Goal: Information Seeking & Learning: Compare options

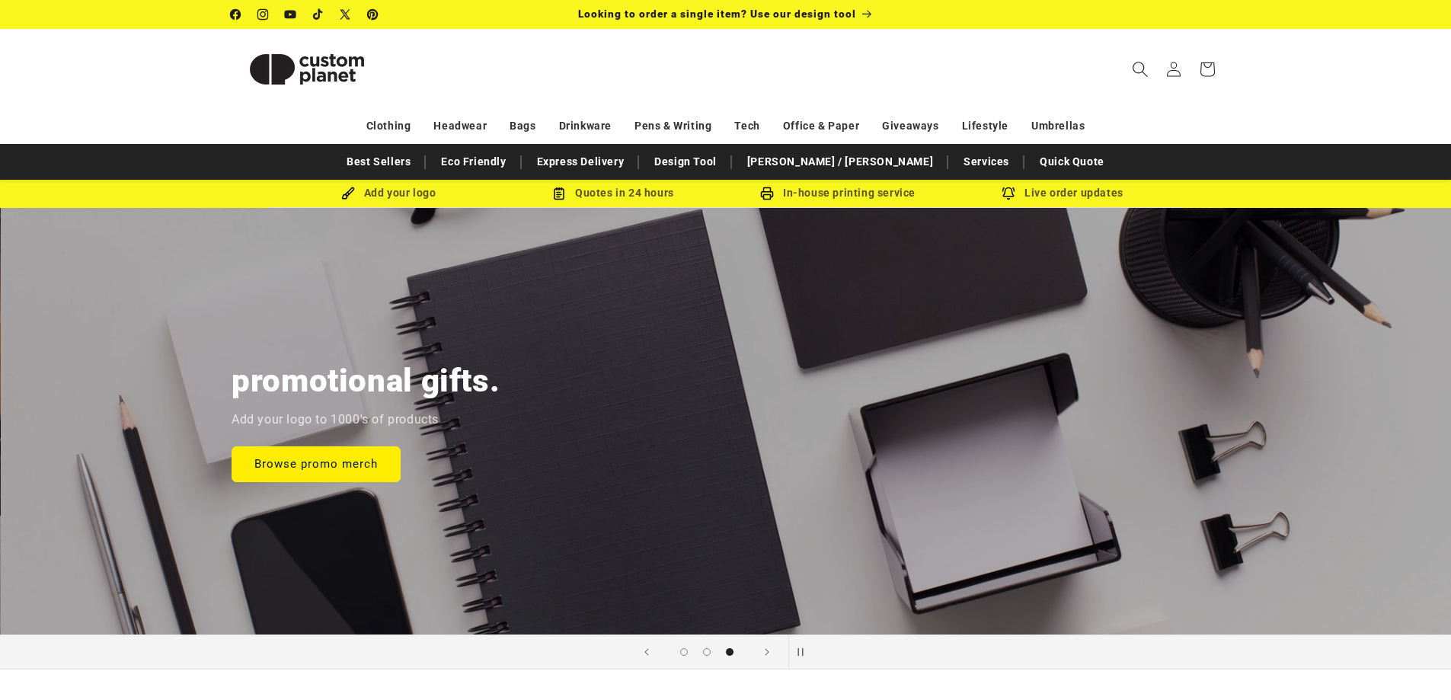
click at [1145, 71] on icon "Search" at bounding box center [1140, 69] width 16 height 16
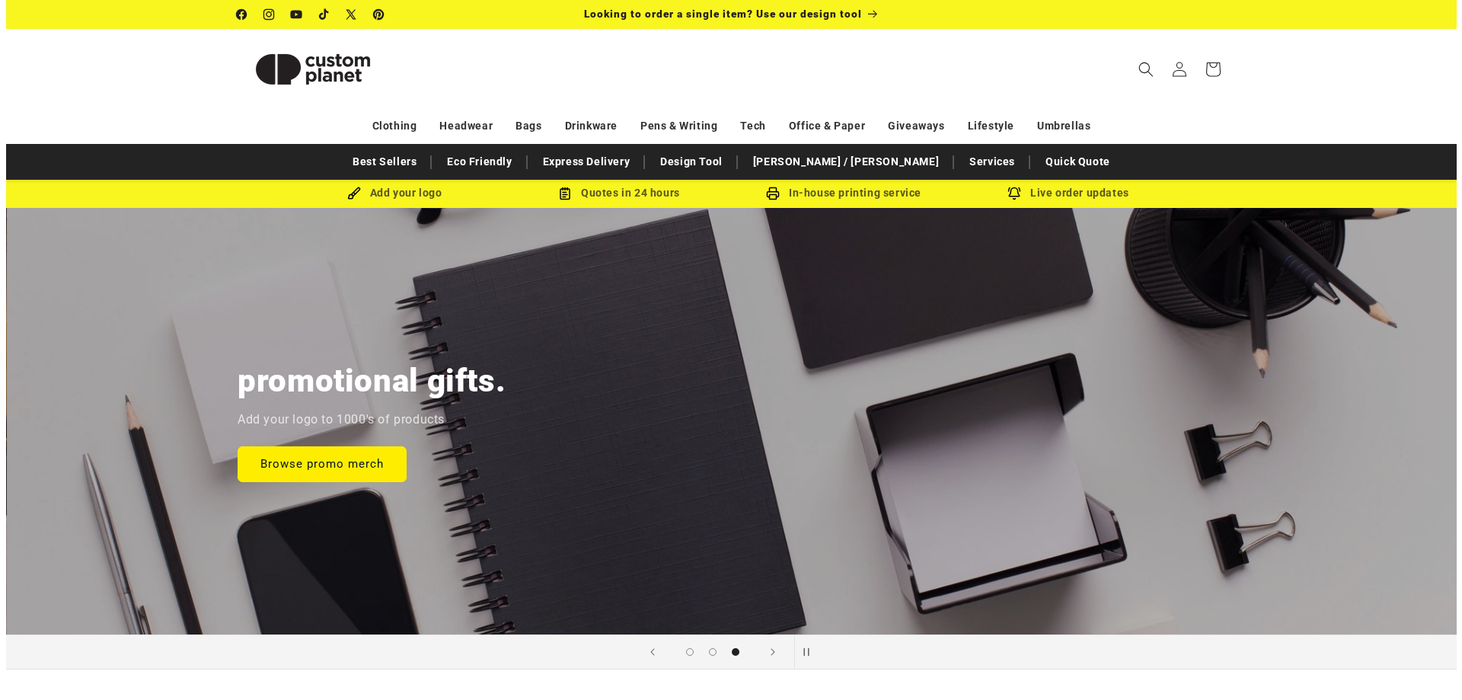
scroll to position [0, 2925]
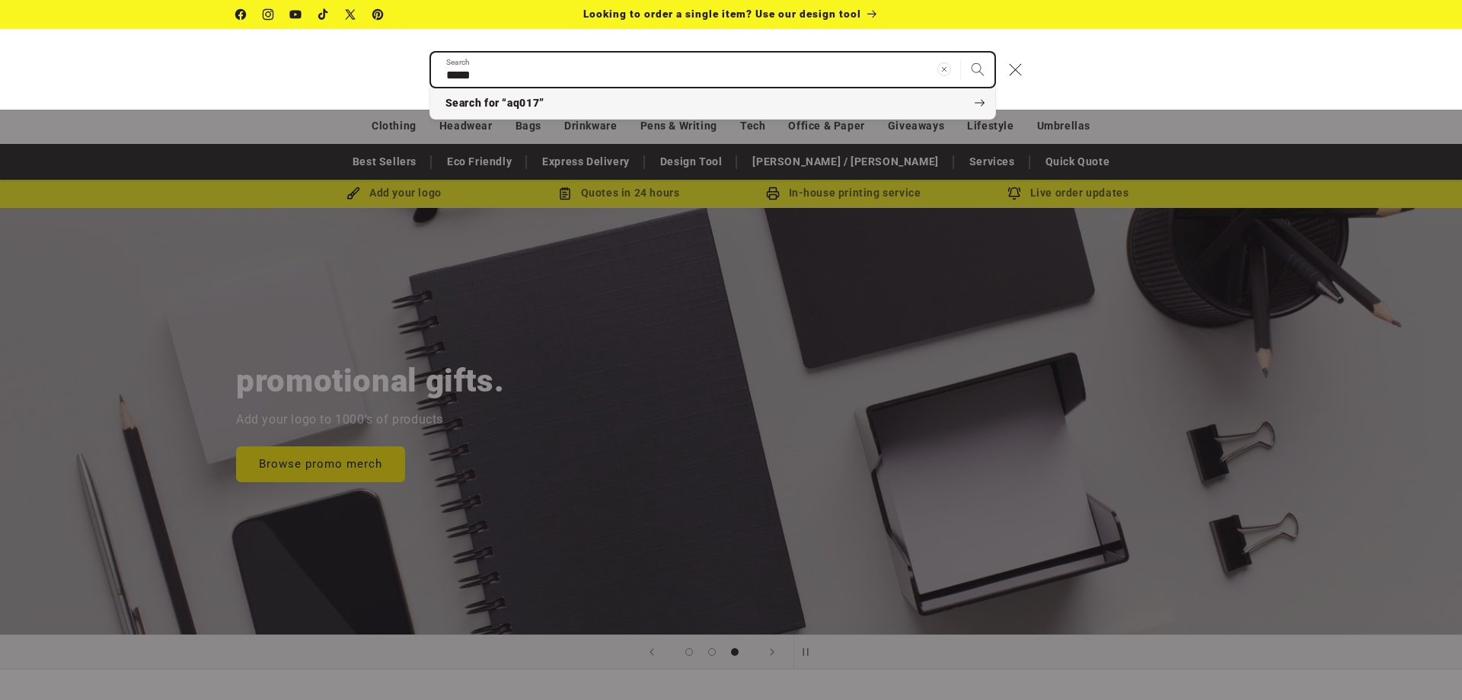
type input "*****"
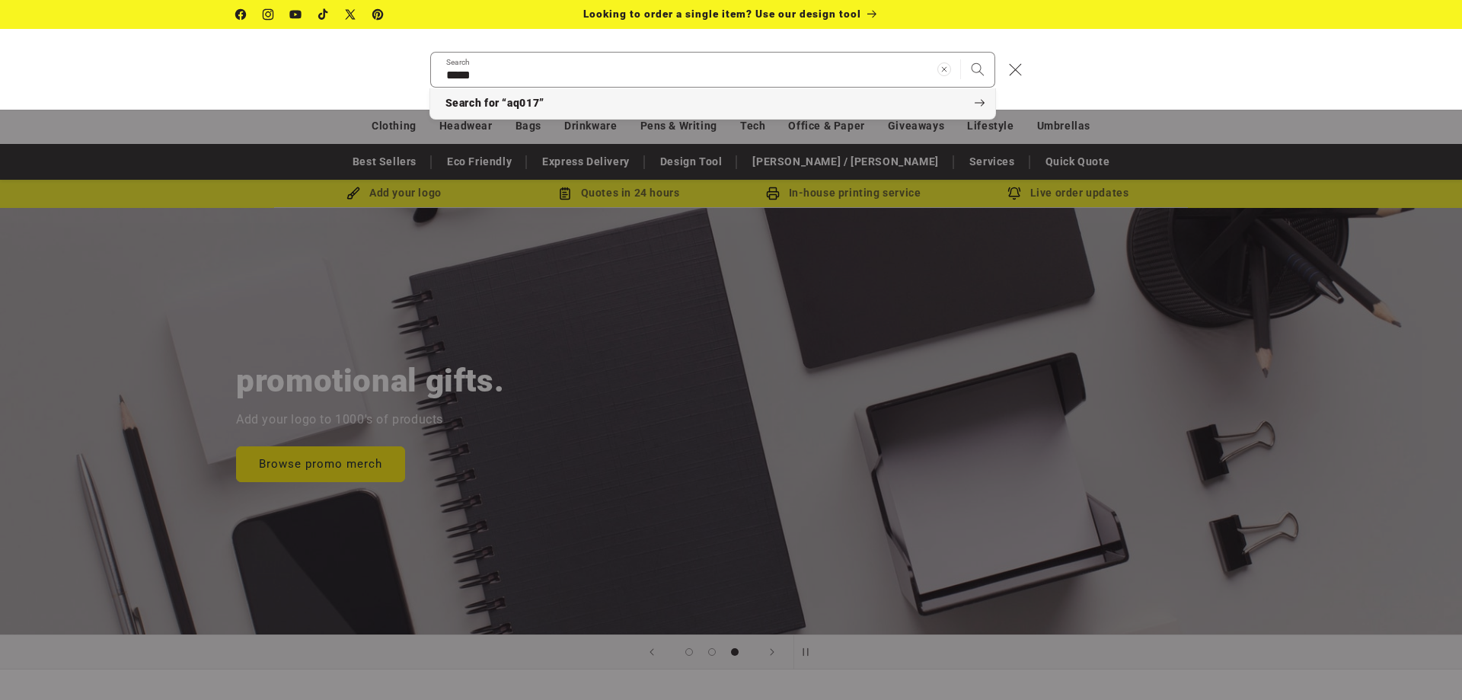
click at [529, 101] on span "Search for “aq017”" at bounding box center [495, 103] width 99 height 15
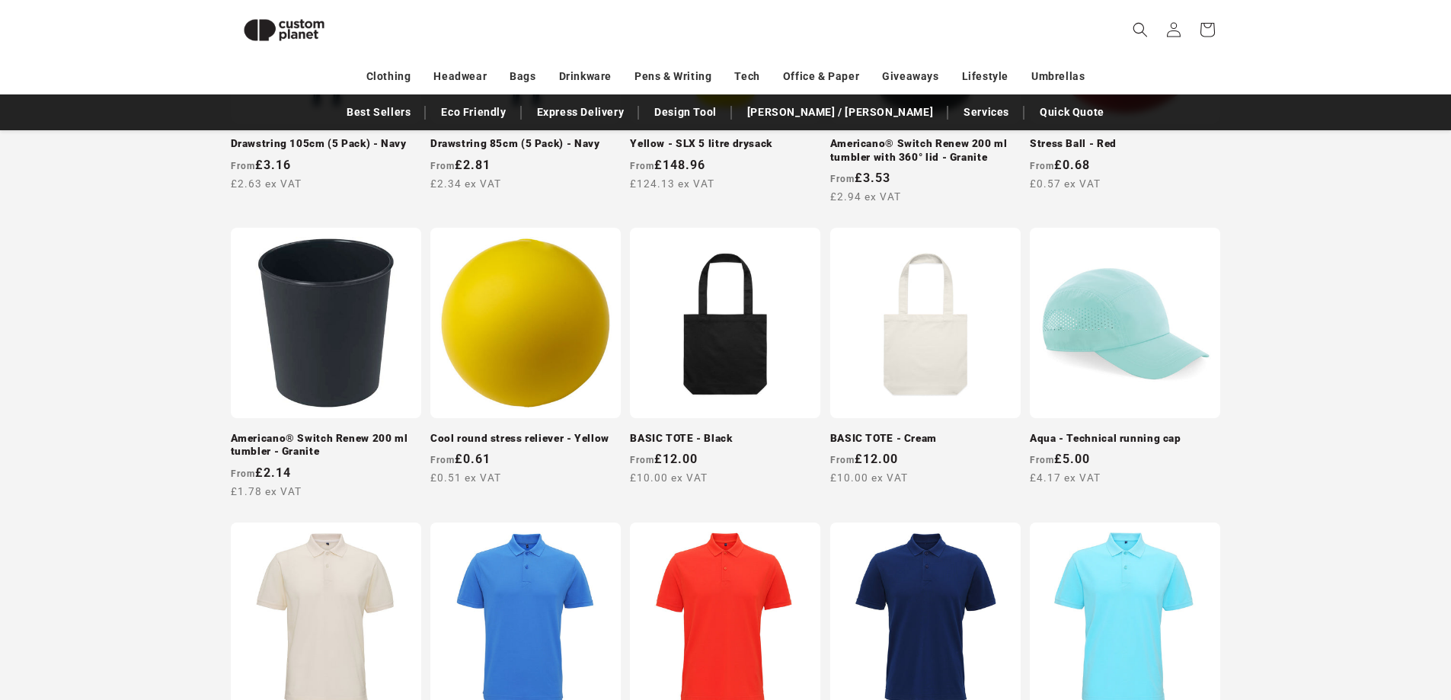
scroll to position [685, 0]
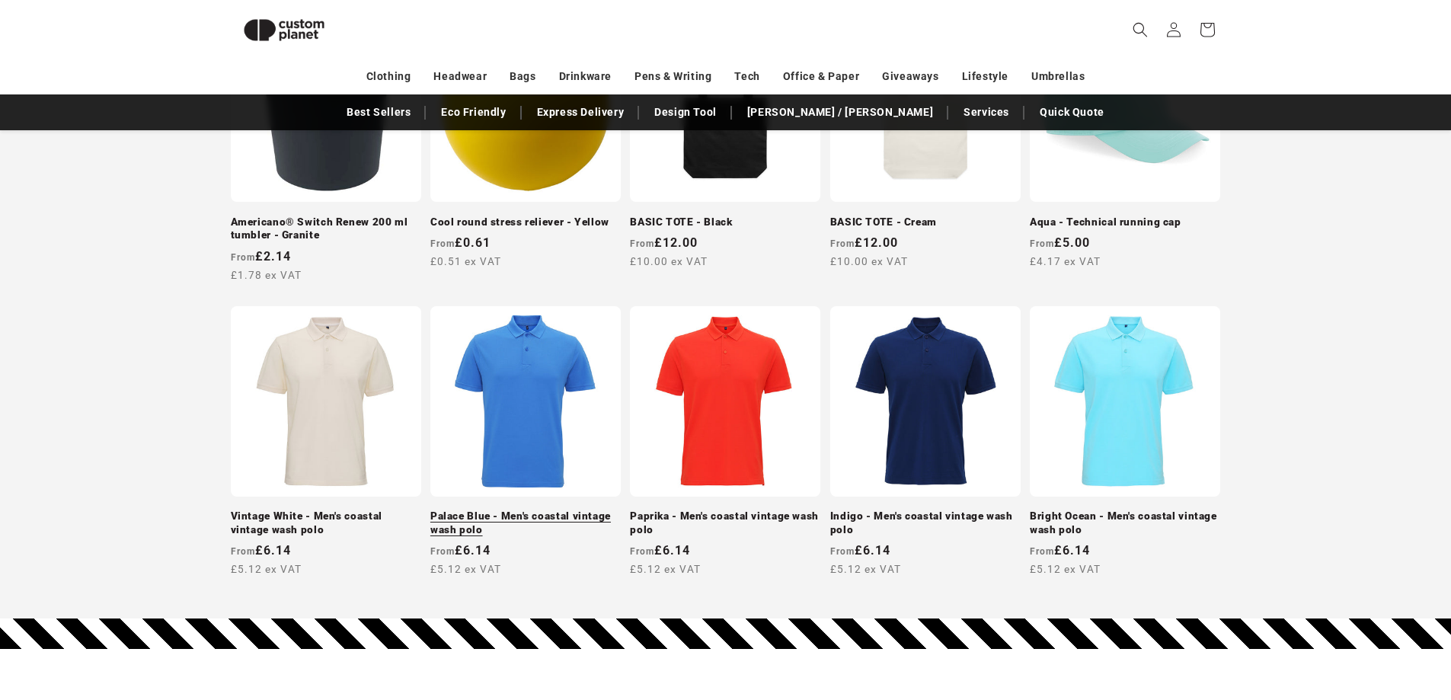
click at [523, 510] on link "Palace Blue - Men's coastal vintage wash polo" at bounding box center [525, 523] width 190 height 27
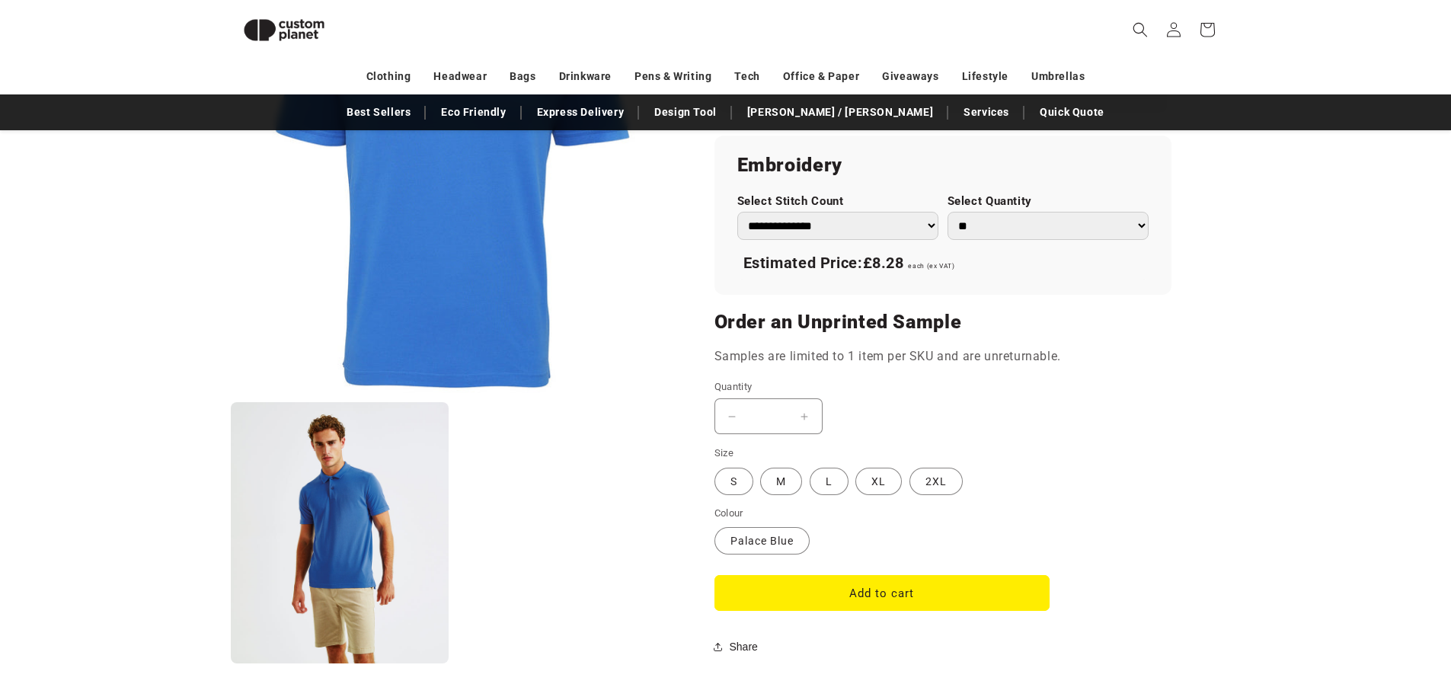
scroll to position [1274, 0]
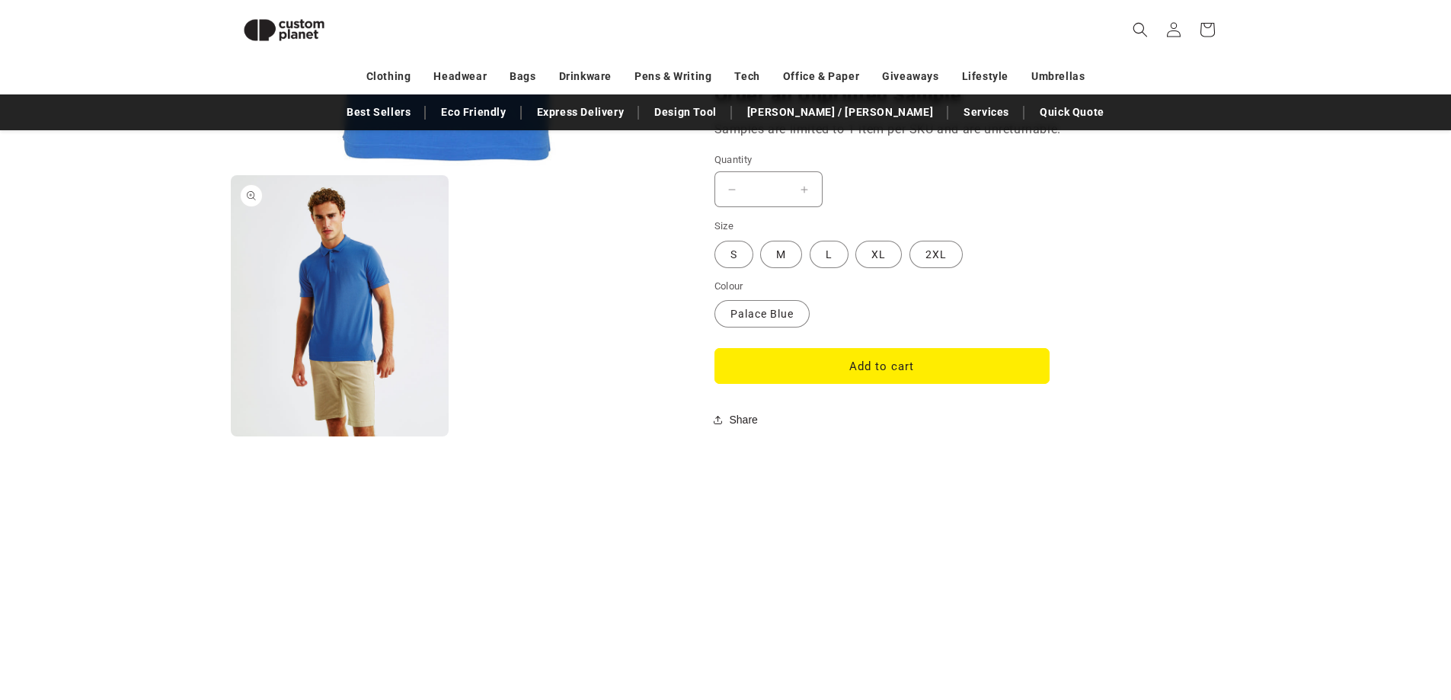
click at [231, 436] on button "Open media 2 in modal" at bounding box center [231, 436] width 0 height 0
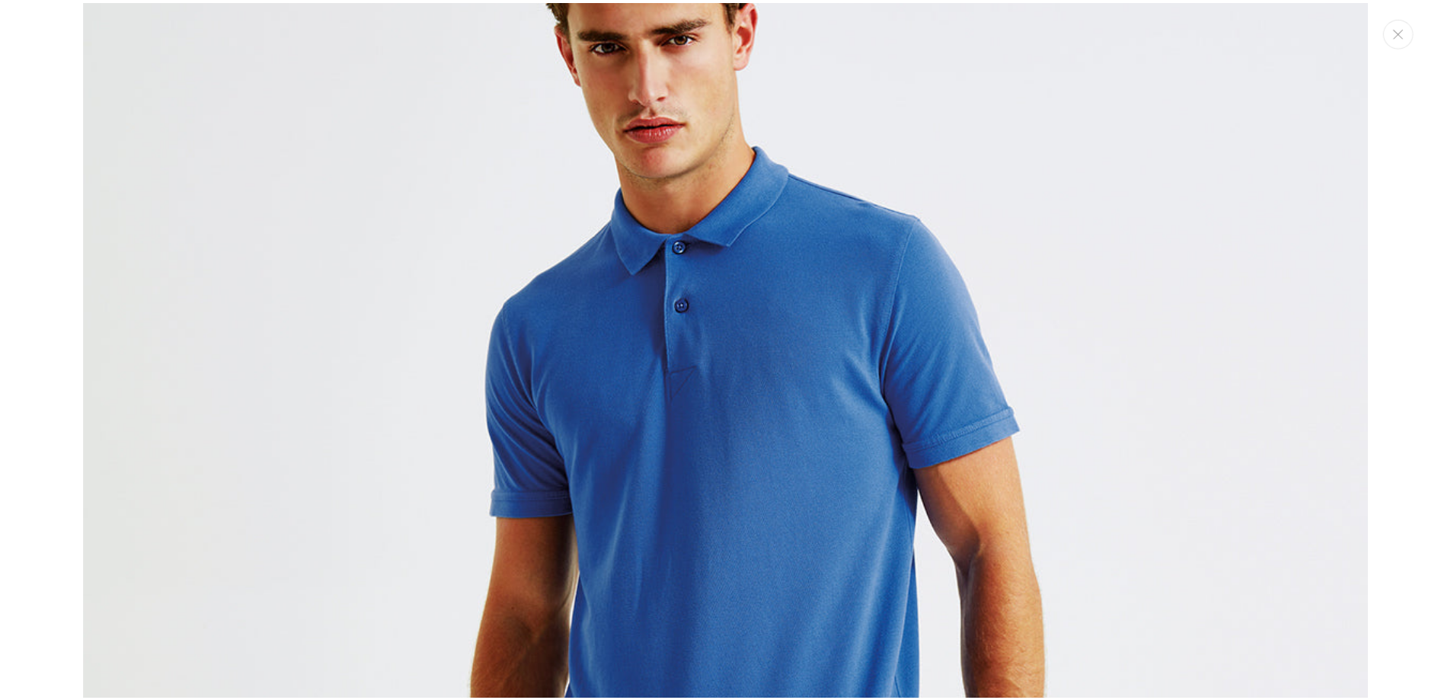
scroll to position [1386, 0]
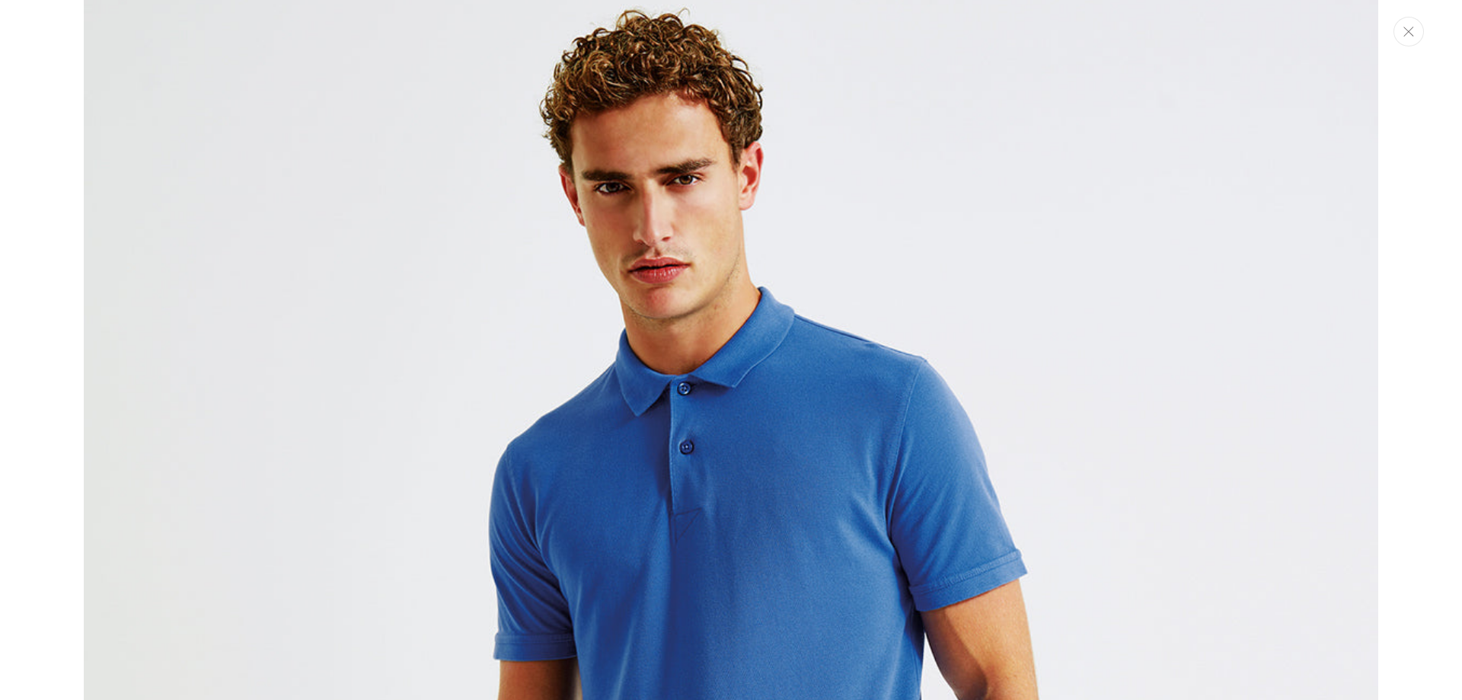
click at [1411, 30] on icon "Close" at bounding box center [1409, 32] width 11 height 10
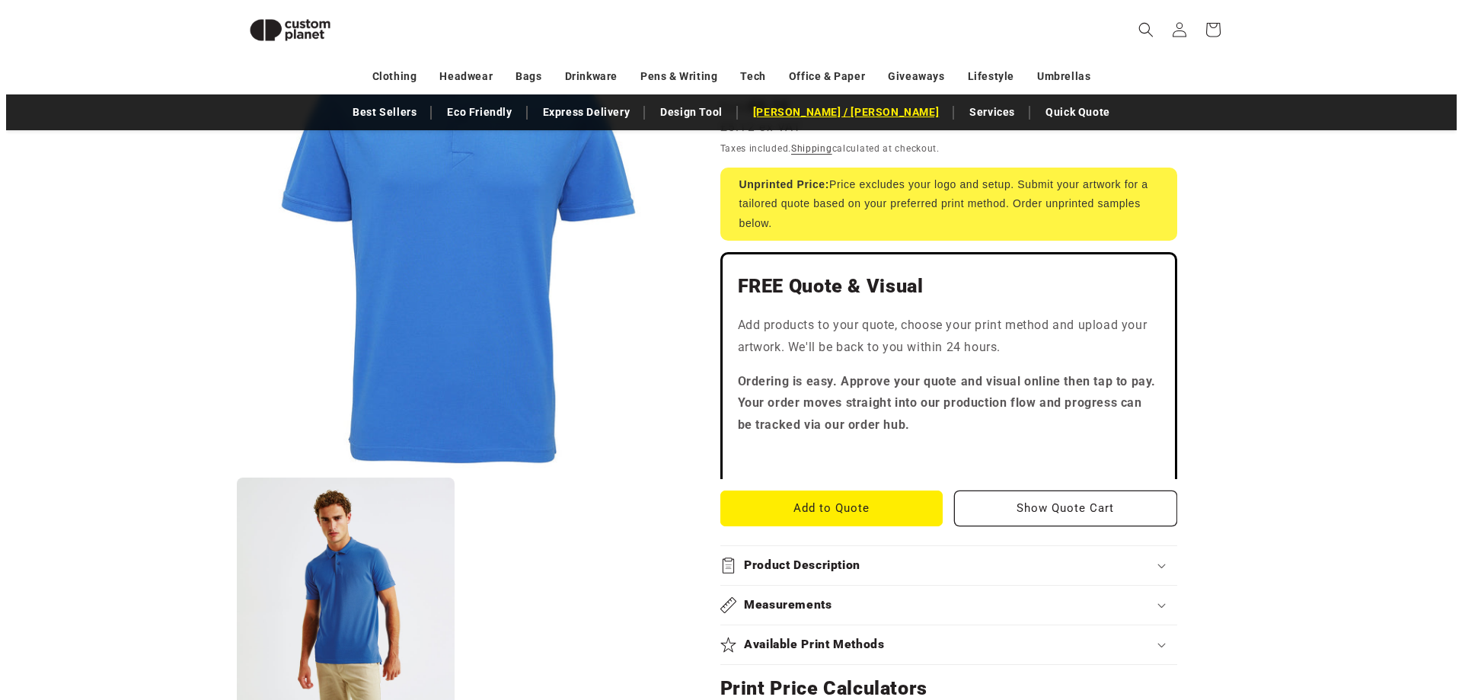
scroll to position [132, 0]
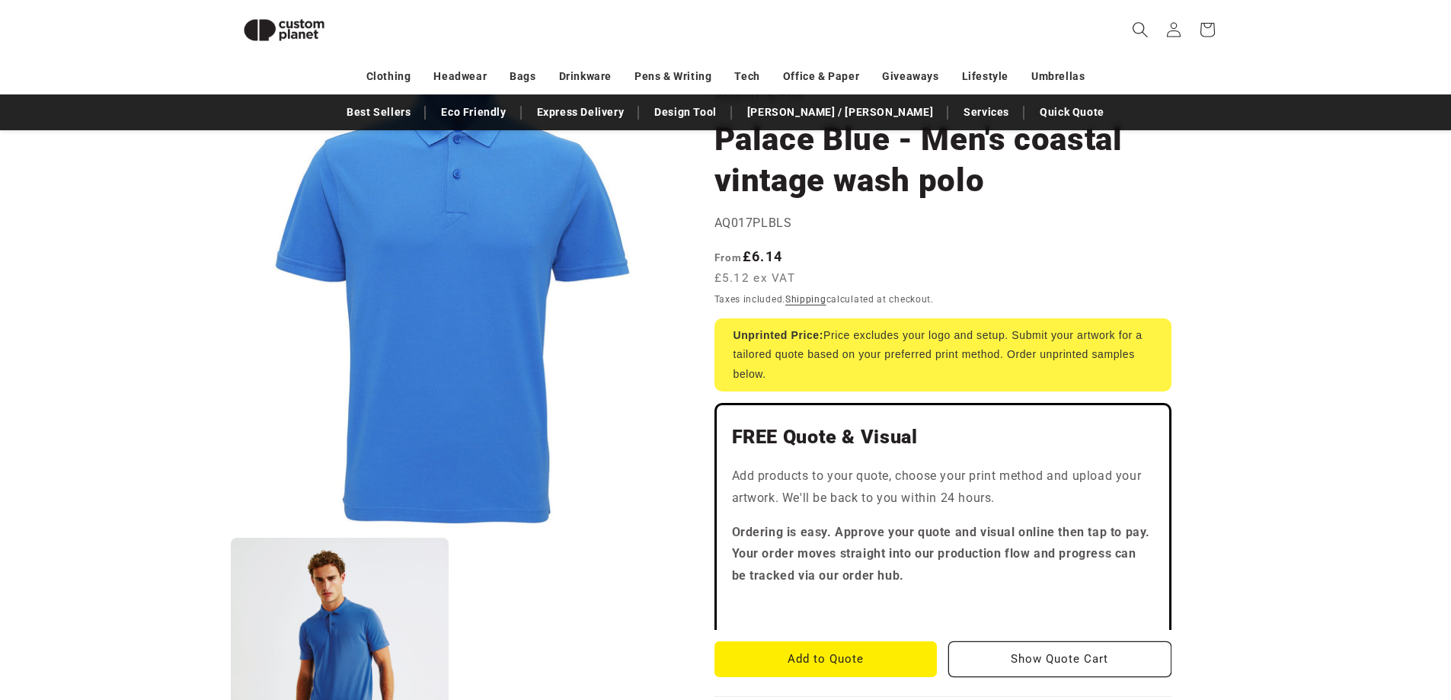
click at [1140, 33] on icon "Search" at bounding box center [1140, 29] width 15 height 15
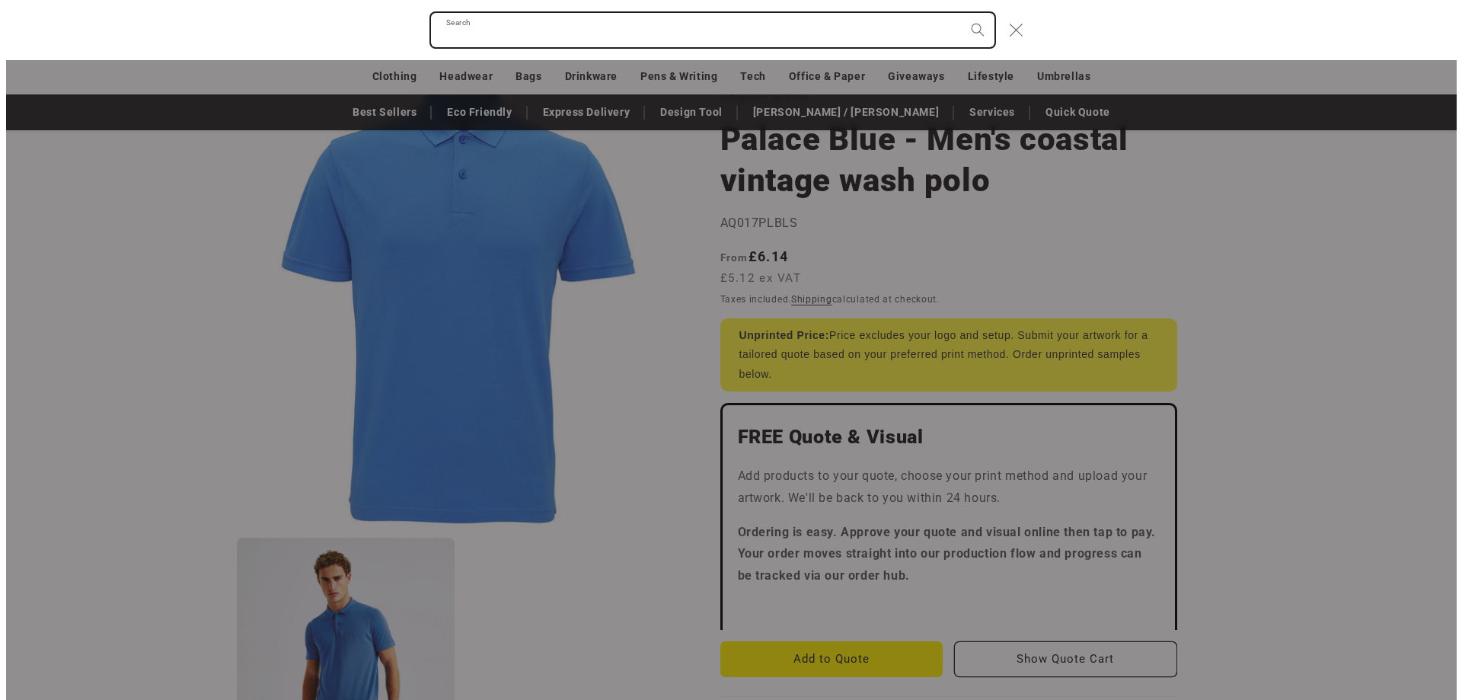
scroll to position [1386, 0]
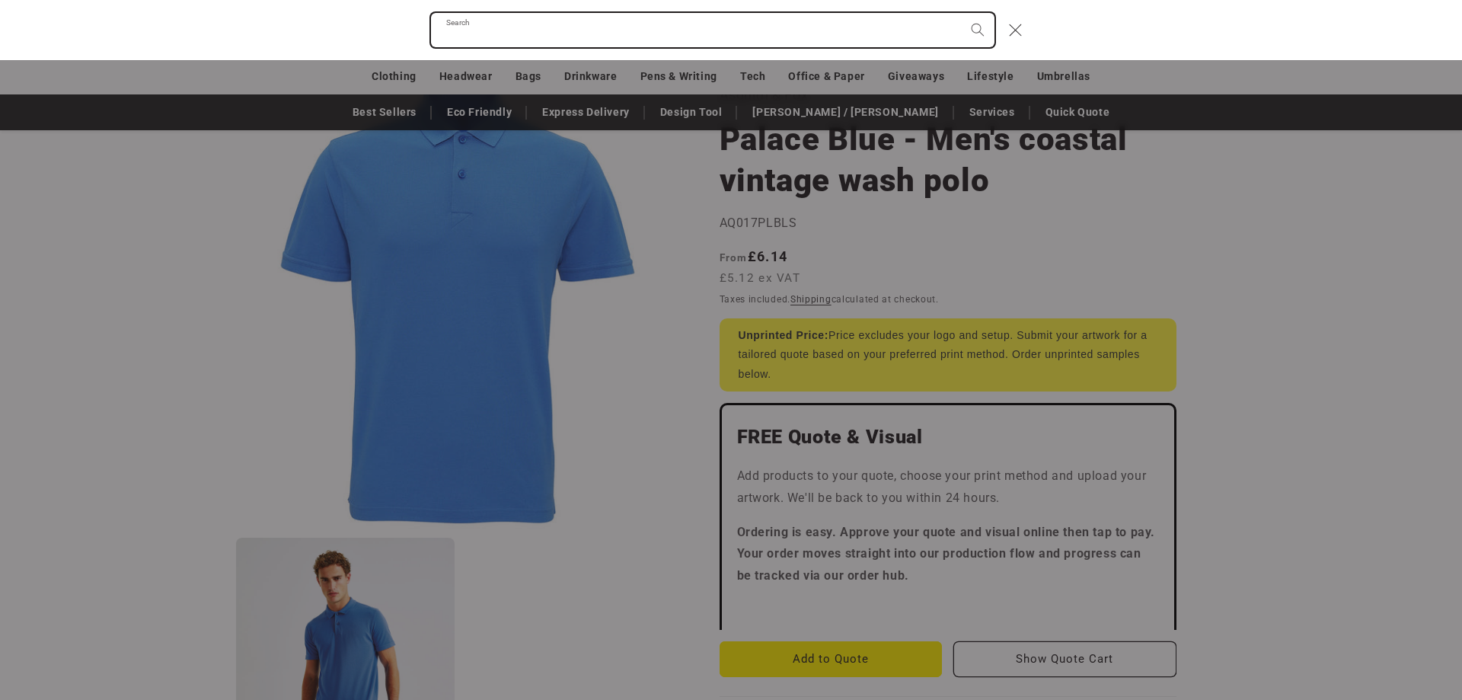
paste input "*********"
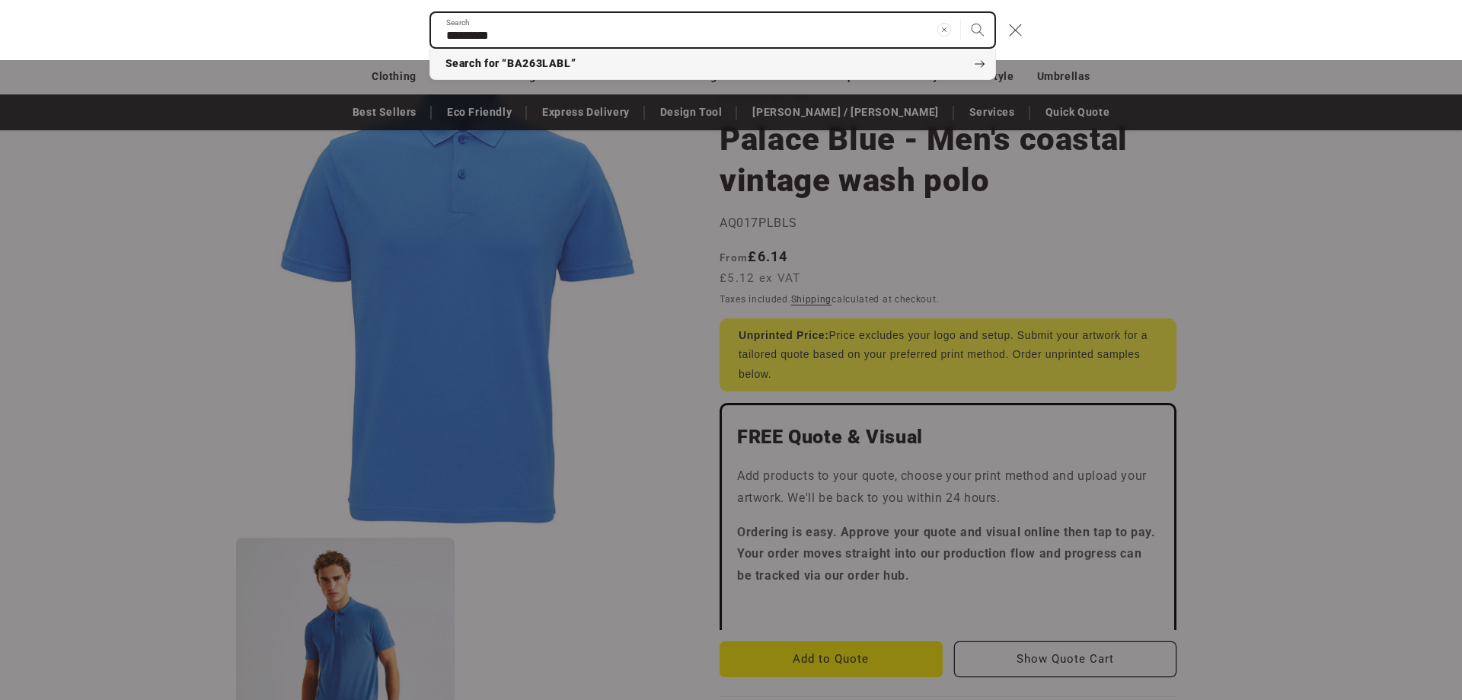
type input "*********"
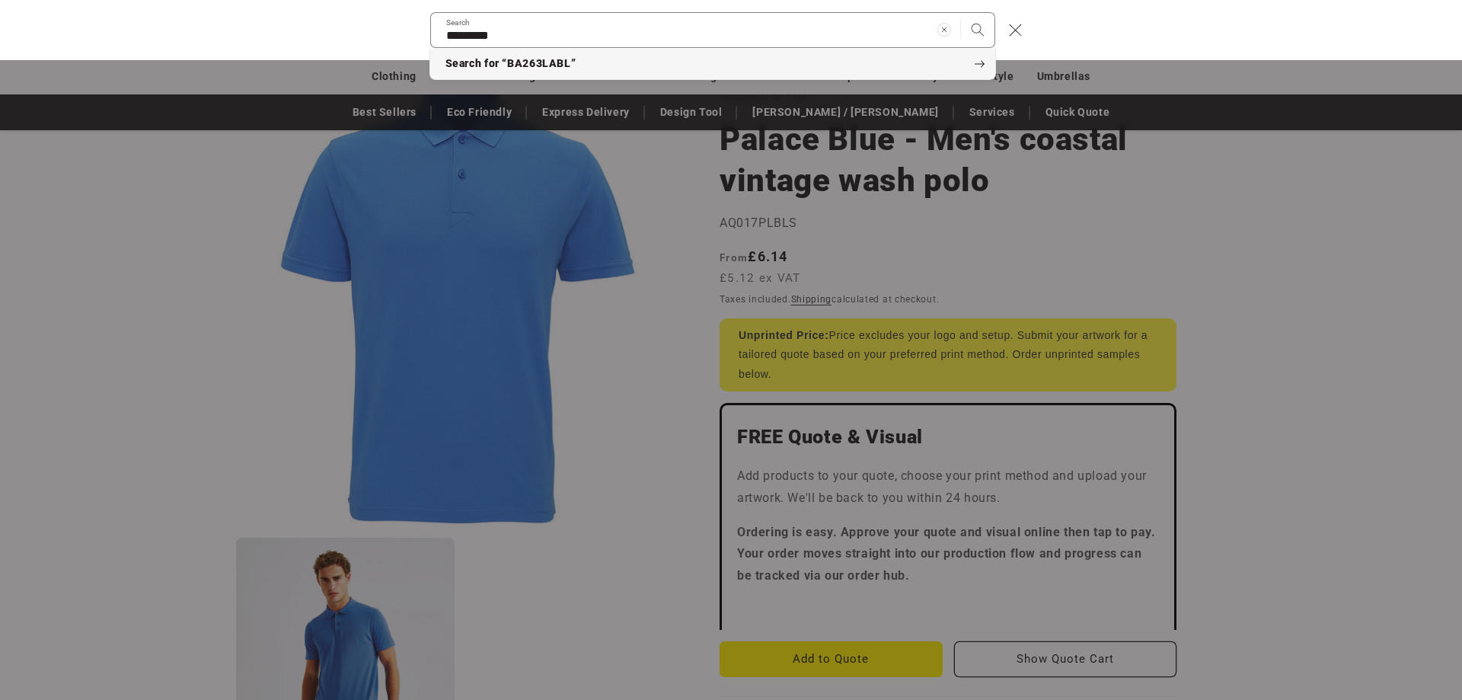
click at [511, 63] on span "Search for “BA263LABL”" at bounding box center [511, 63] width 131 height 15
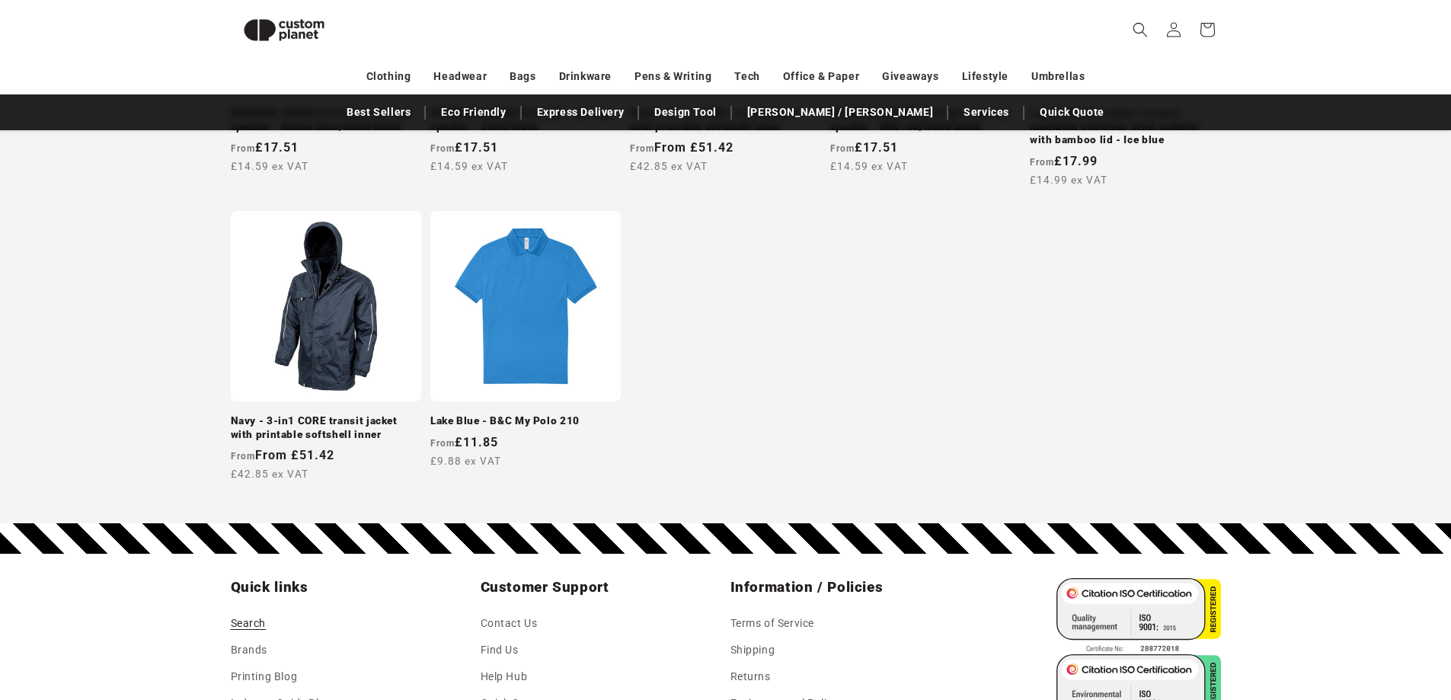
scroll to position [533, 0]
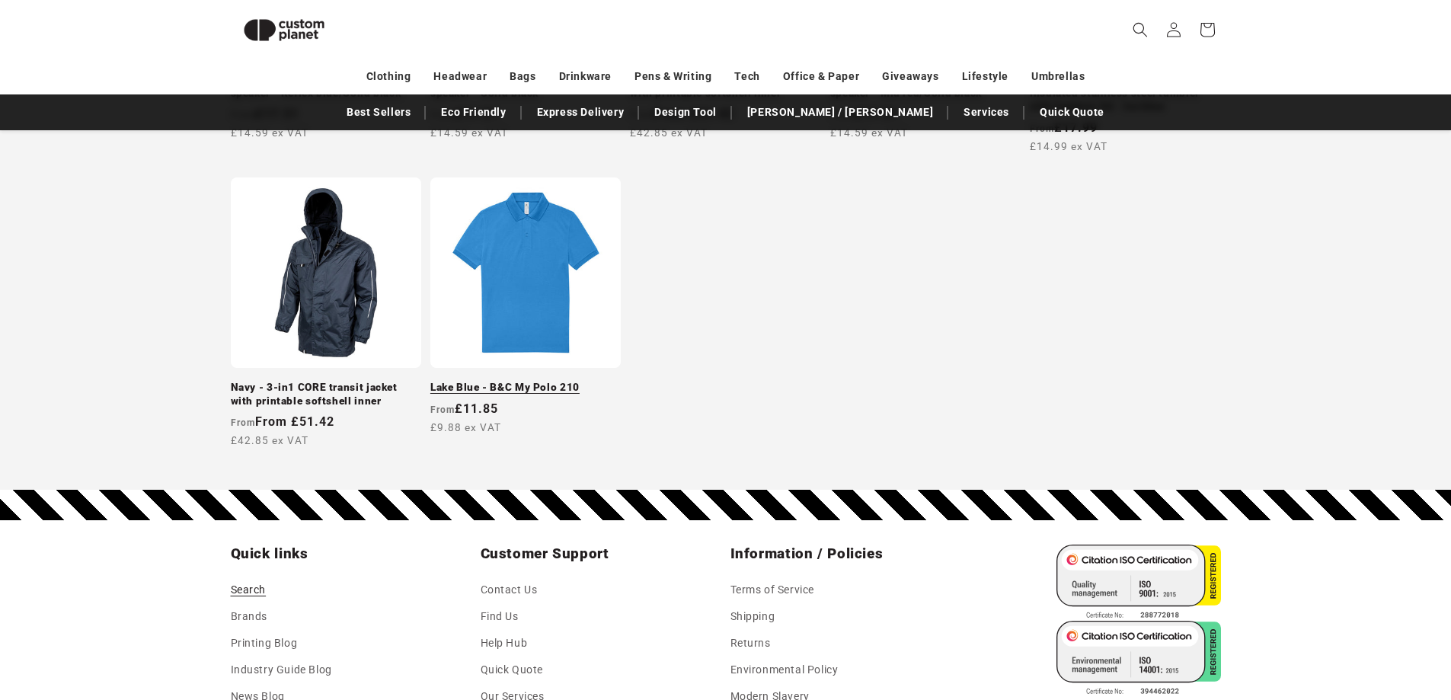
click at [519, 381] on link "Lake Blue - B&C My Polo 210" at bounding box center [525, 388] width 190 height 14
